Goal: Task Accomplishment & Management: Manage account settings

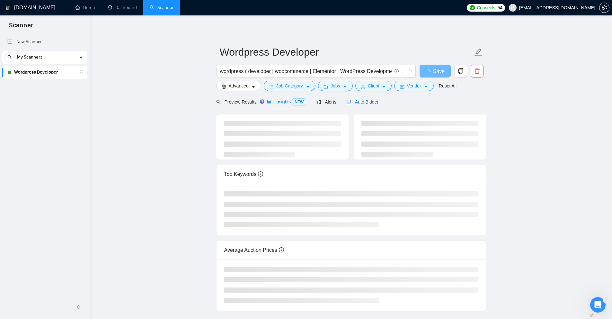
click at [363, 102] on span "Auto Bidder" at bounding box center [363, 101] width 32 height 5
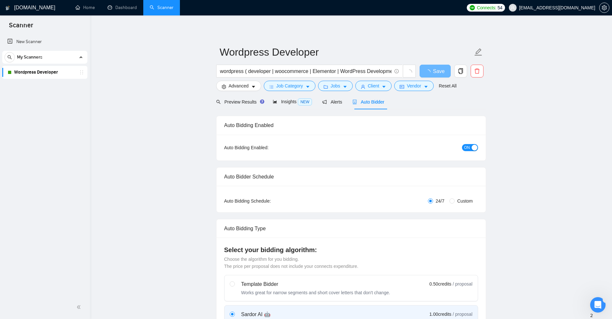
checkbox input "true"
click at [473, 150] on div "button" at bounding box center [475, 148] width 6 height 6
click at [437, 69] on span "Save" at bounding box center [435, 71] width 12 height 8
checkbox input "true"
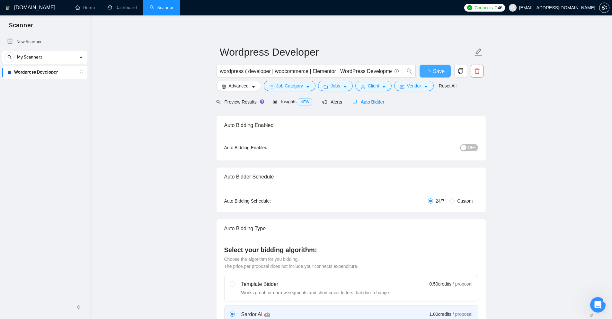
checkbox input "true"
